Goal: Task Accomplishment & Management: Manage account settings

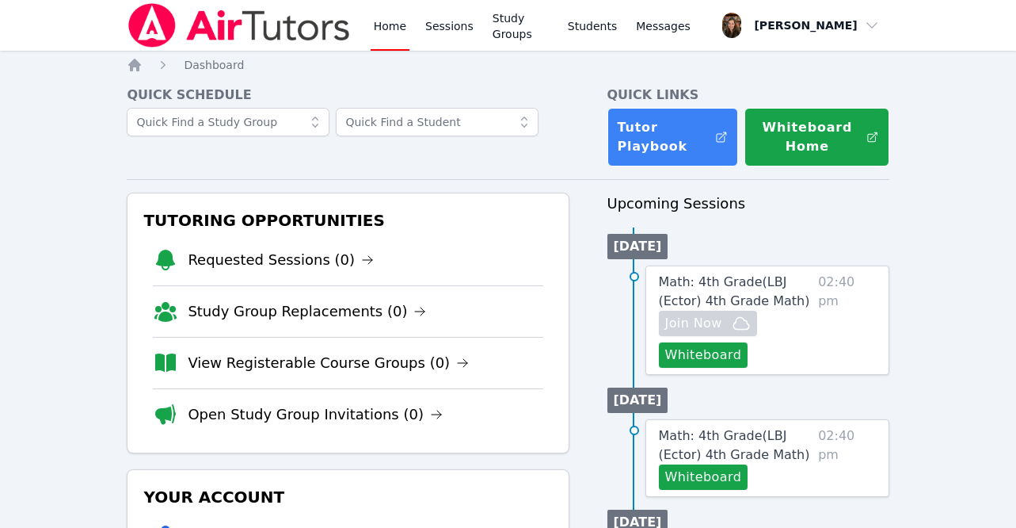
scroll to position [14, 0]
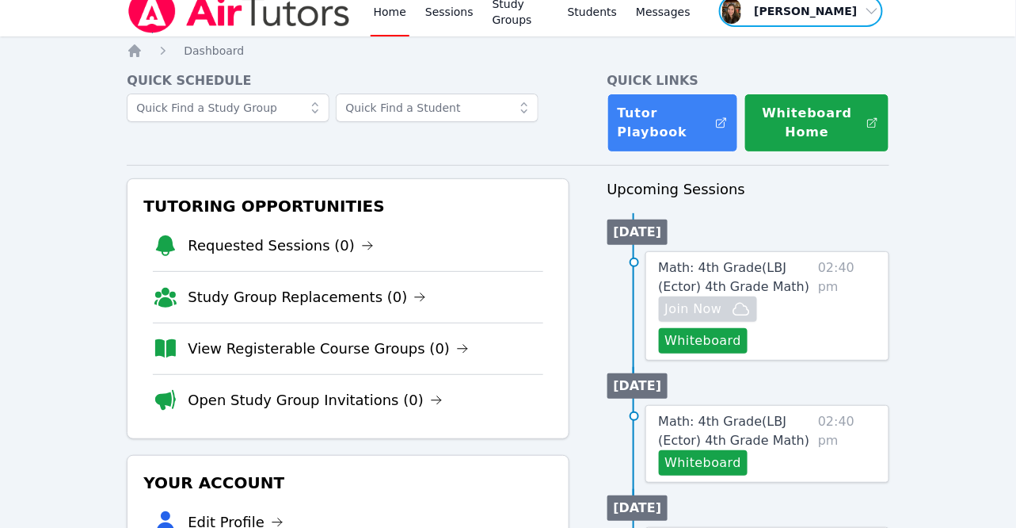
click at [862, 18] on span "button" at bounding box center [801, 11] width 167 height 35
click at [782, 72] on button "Logout" at bounding box center [804, 76] width 152 height 29
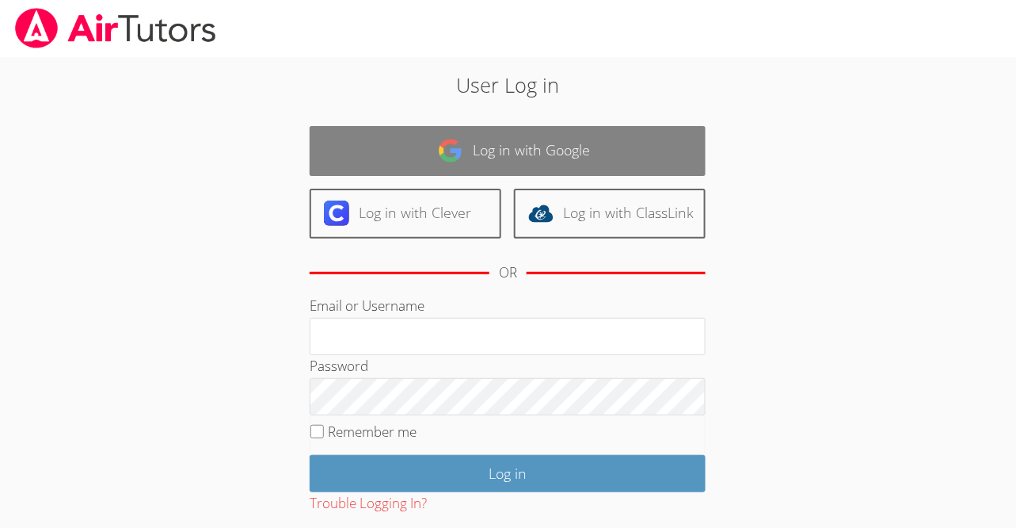
type input "[PERSON_NAME][EMAIL_ADDRESS][DOMAIN_NAME]"
click at [534, 147] on link "Log in with Google" at bounding box center [508, 151] width 396 height 50
